Goal: Entertainment & Leisure: Consume media (video, audio)

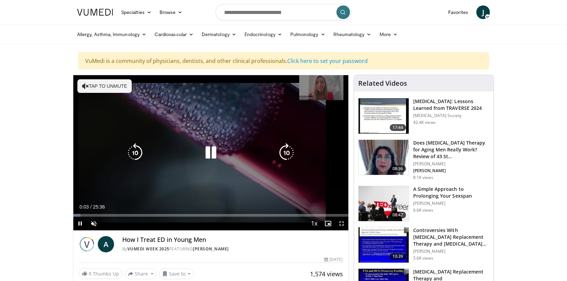
click at [215, 155] on icon "Video Player" at bounding box center [210, 152] width 19 height 19
click at [210, 155] on icon "Video Player" at bounding box center [210, 152] width 19 height 19
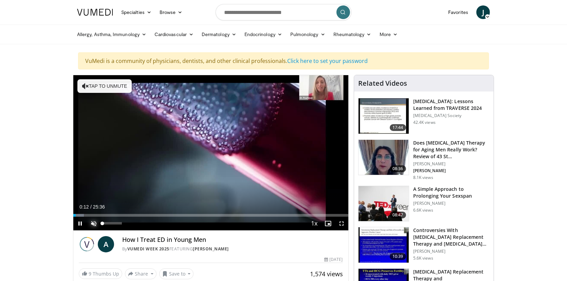
click at [96, 222] on span "Video Player" at bounding box center [94, 223] width 14 height 14
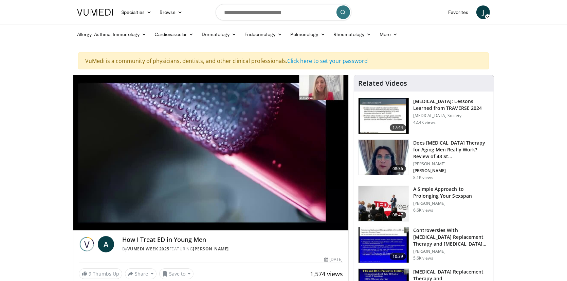
click at [79, 213] on div "10 seconds Tap to unmute" at bounding box center [210, 152] width 275 height 155
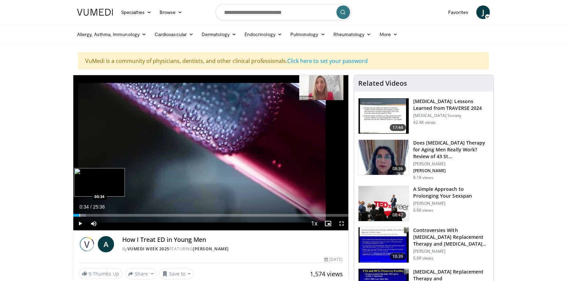
click at [79, 213] on div "Loaded : 4.52% 00:34 00:34" at bounding box center [210, 213] width 275 height 6
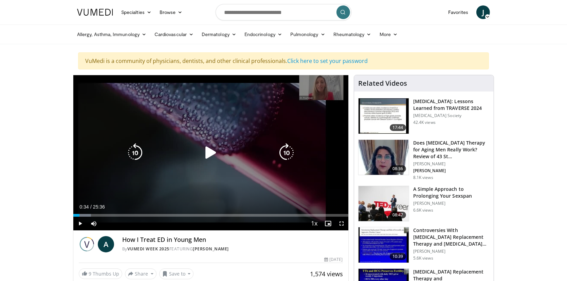
click at [88, 196] on div "10 seconds Tap to unmute" at bounding box center [210, 152] width 275 height 155
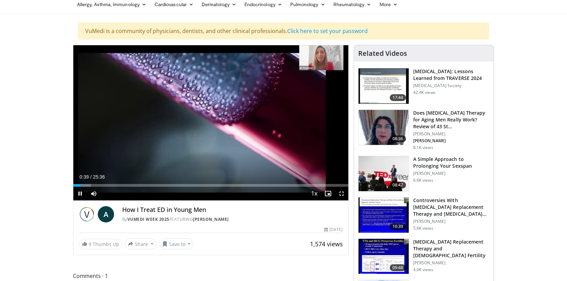
scroll to position [68, 0]
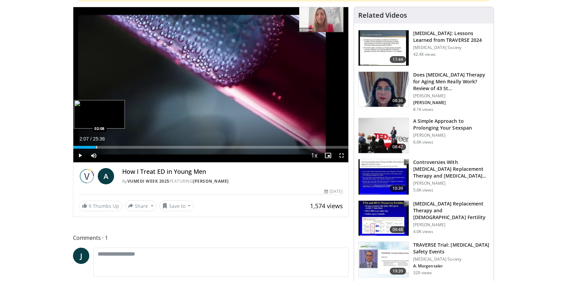
click at [96, 146] on div "Progress Bar" at bounding box center [96, 147] width 1 height 3
click at [122, 144] on div "Loaded : 12.37% 04:34 04:34" at bounding box center [210, 145] width 275 height 6
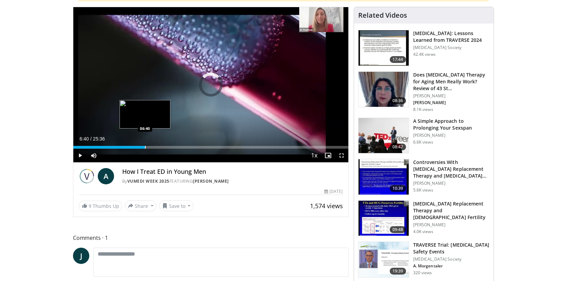
click at [145, 145] on div "Loaded : 22.13% 04:38 06:40" at bounding box center [210, 145] width 275 height 6
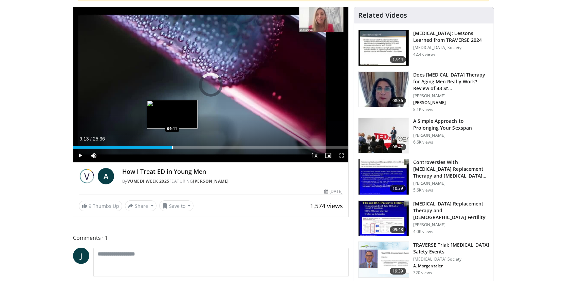
click at [172, 145] on div "Loaded : 0.00% 09:13 09:11" at bounding box center [210, 145] width 275 height 6
click at [189, 146] on div "Progress Bar" at bounding box center [189, 147] width 1 height 3
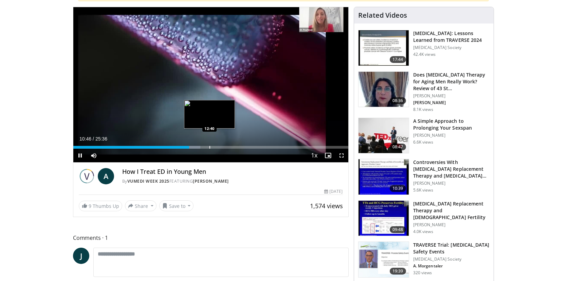
click at [210, 146] on div "Progress Bar" at bounding box center [210, 147] width 1 height 3
click at [222, 146] on div "Progress Bar" at bounding box center [222, 147] width 1 height 3
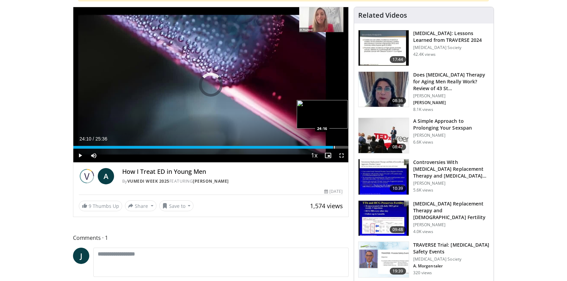
click at [333, 147] on div "Loaded : 61.84% 14:42 24:16" at bounding box center [210, 147] width 275 height 3
